Goal: Find specific page/section: Find specific page/section

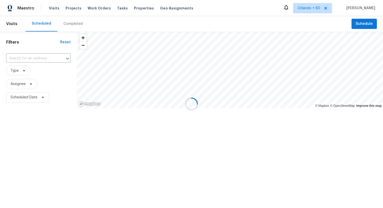
click at [54, 9] on div at bounding box center [191, 104] width 383 height 208
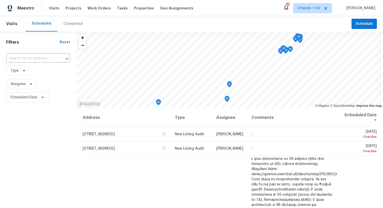
click at [54, 9] on span "Visits" at bounding box center [54, 8] width 10 height 5
click at [215, 3] on div "Maestro Visits Projects Work Orders Tasks Properties Geo Assignments 865 Orland…" at bounding box center [191, 8] width 383 height 16
